Goal: Task Accomplishment & Management: Use online tool/utility

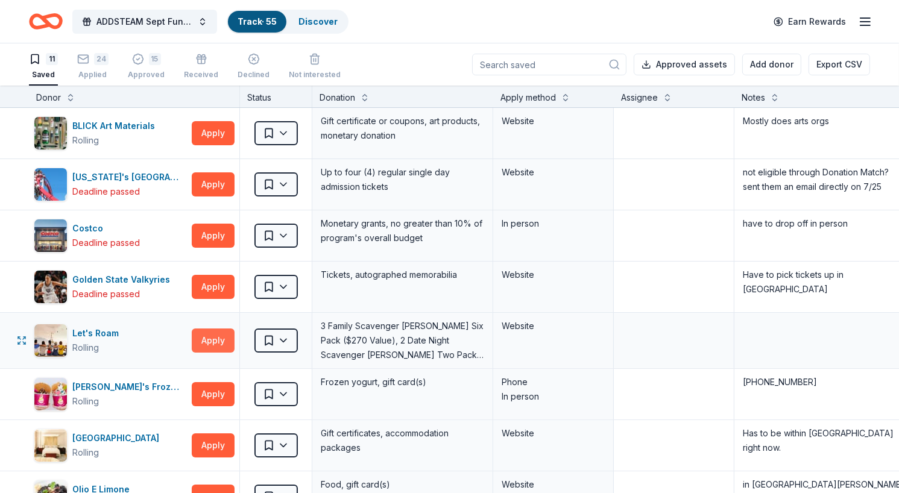
click at [215, 338] on button "Apply" at bounding box center [213, 341] width 43 height 24
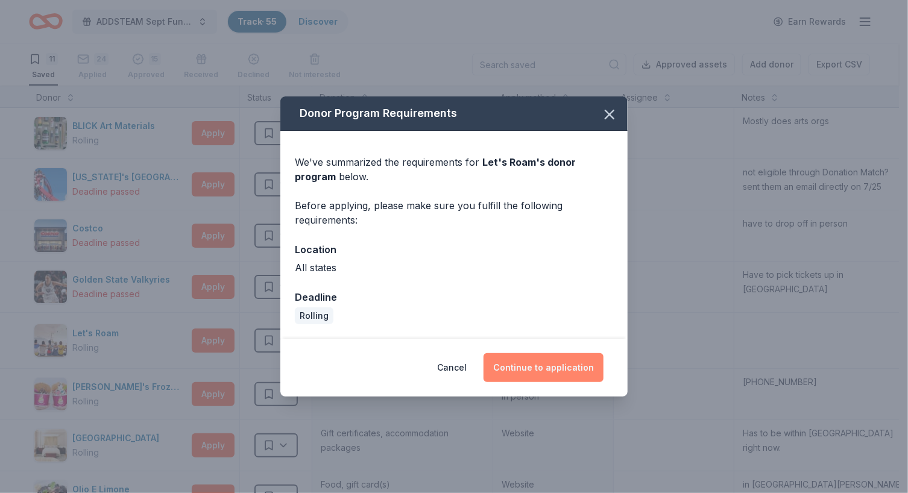
click at [546, 355] on button "Continue to application" at bounding box center [544, 367] width 120 height 29
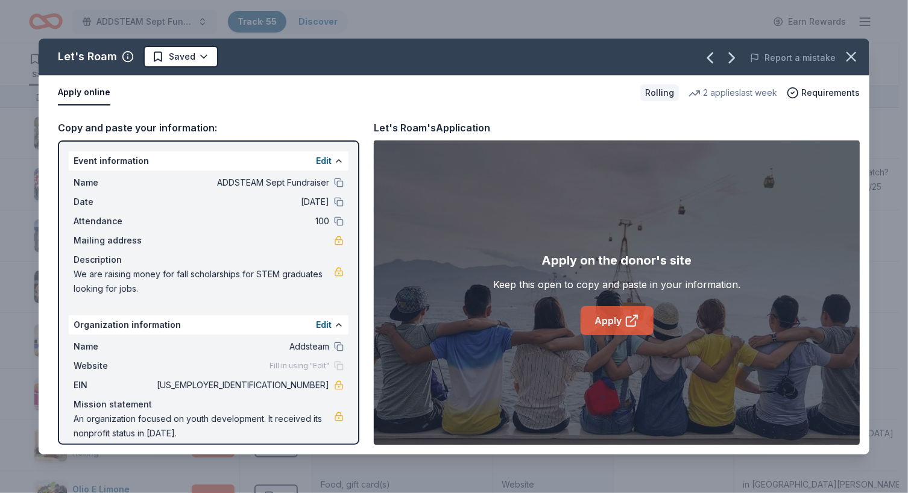
click at [614, 322] on link "Apply" at bounding box center [617, 320] width 73 height 29
click at [205, 61] on html "ADDSTEAM Sept Fundraiser Track · 55 Discover Earn Rewards 11 Saved 24 Applied 1…" at bounding box center [454, 246] width 908 height 493
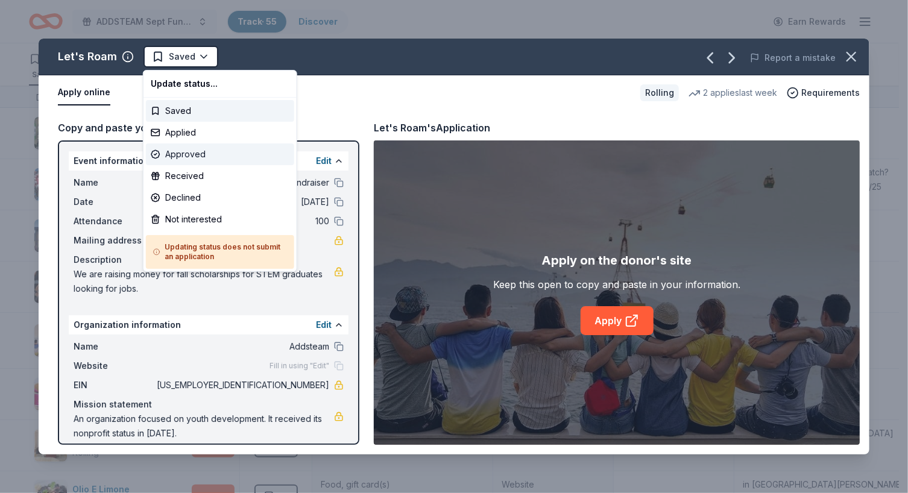
click at [201, 153] on div "Approved" at bounding box center [220, 155] width 148 height 22
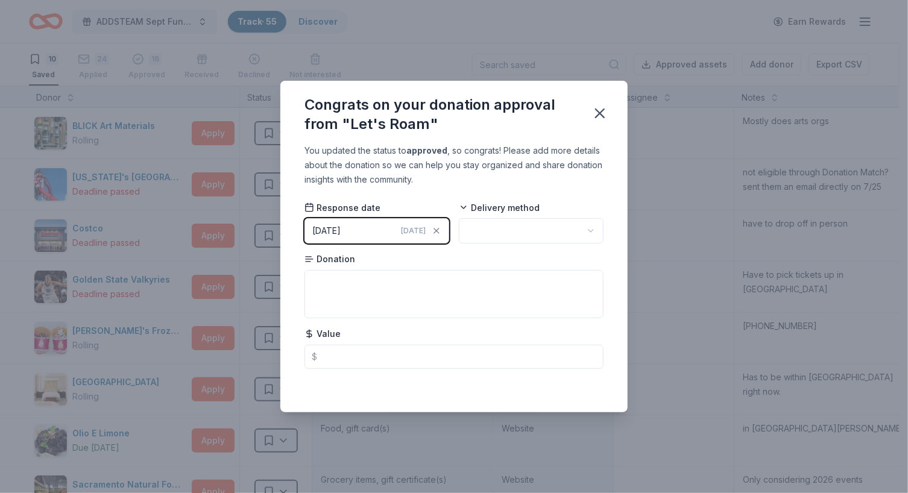
click at [502, 229] on html "ADDSTEAM Sept Fundraiser Track · 55 Discover Earn Rewards 10 Saved 24 Applied 1…" at bounding box center [454, 246] width 908 height 493
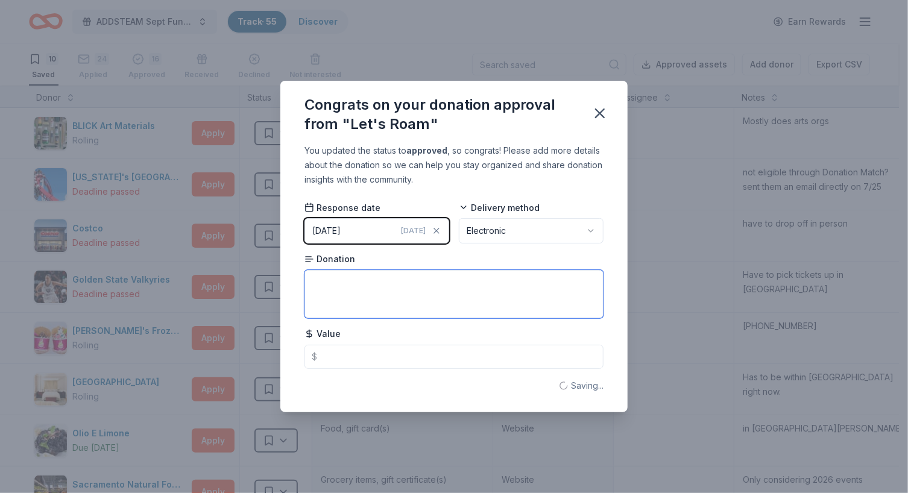
click at [478, 285] on textarea at bounding box center [454, 294] width 299 height 48
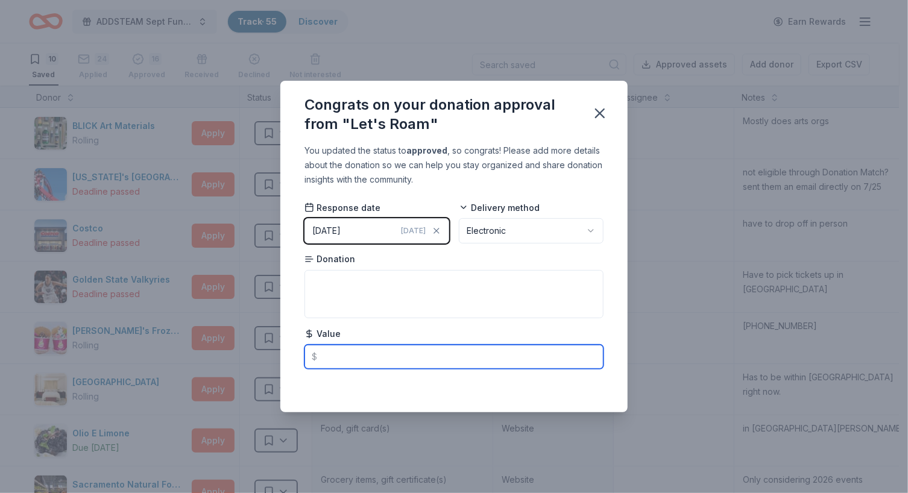
click at [428, 365] on input "text" at bounding box center [454, 357] width 299 height 24
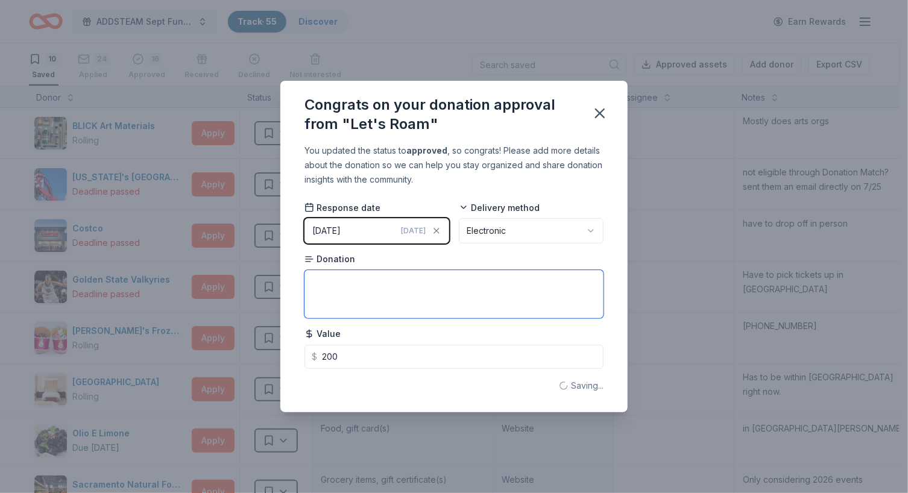
type input "200.00"
click at [428, 300] on textarea at bounding box center [454, 294] width 299 height 48
type textarea "two voucher for scavenger [PERSON_NAME] each worth $200"
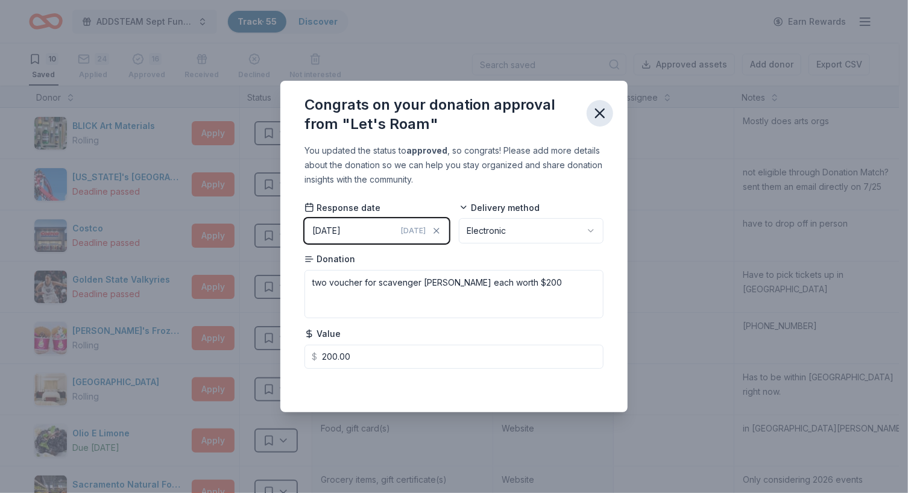
click at [601, 112] on icon "button" at bounding box center [600, 113] width 17 height 17
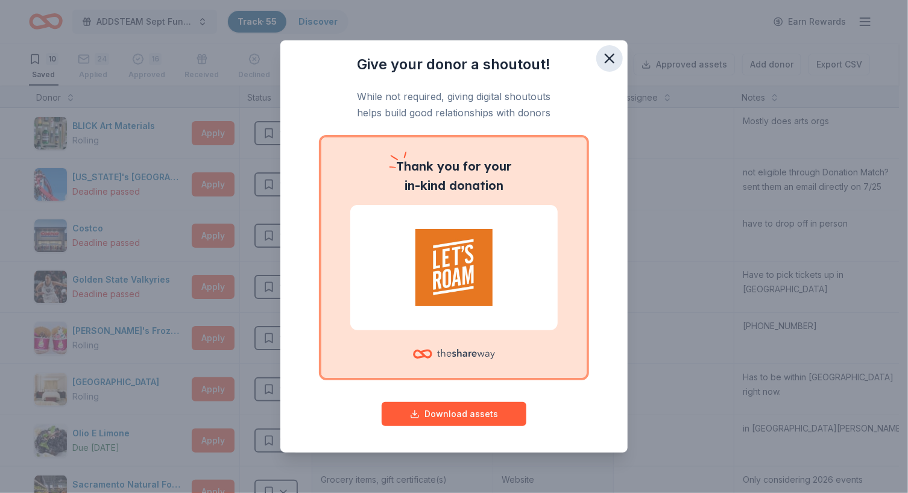
click at [605, 59] on icon "button" at bounding box center [609, 58] width 17 height 17
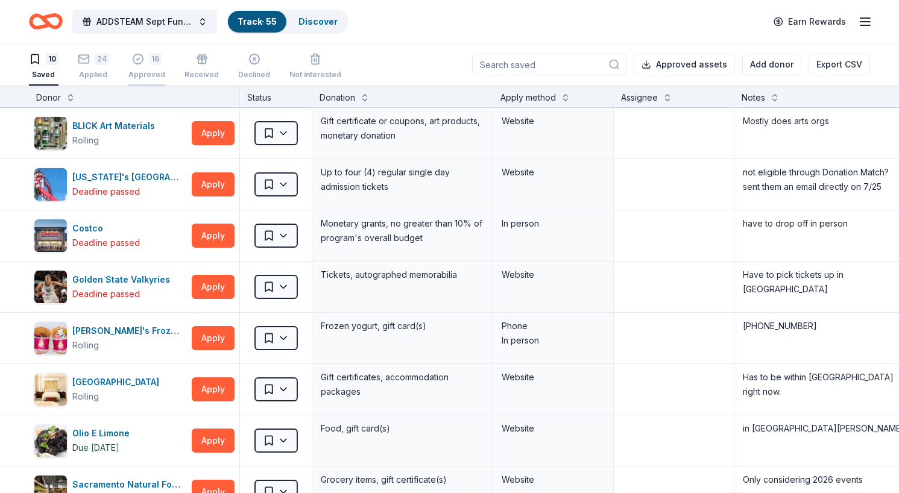
click at [150, 72] on div "Approved" at bounding box center [146, 75] width 37 height 10
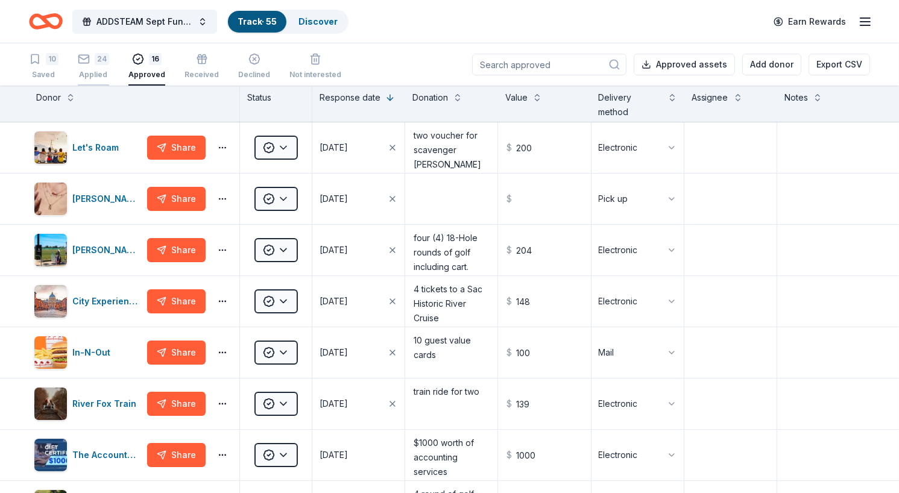
click at [93, 75] on div "Applied" at bounding box center [93, 75] width 31 height 10
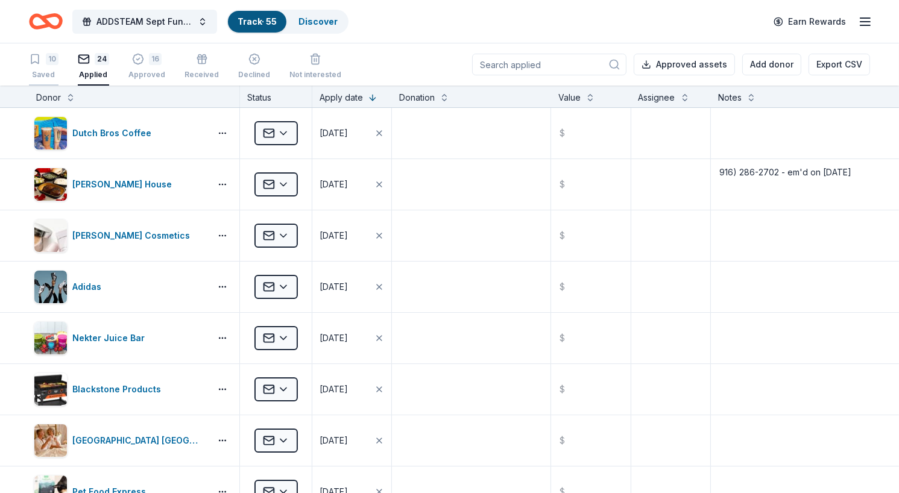
click at [47, 73] on div "Saved" at bounding box center [44, 75] width 30 height 10
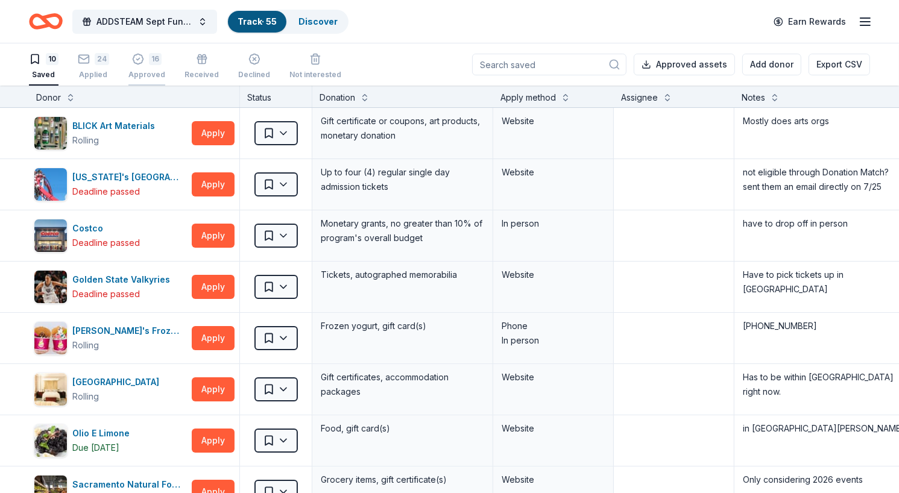
click at [154, 77] on div "Approved" at bounding box center [146, 75] width 37 height 10
